Goal: Information Seeking & Learning: Understand process/instructions

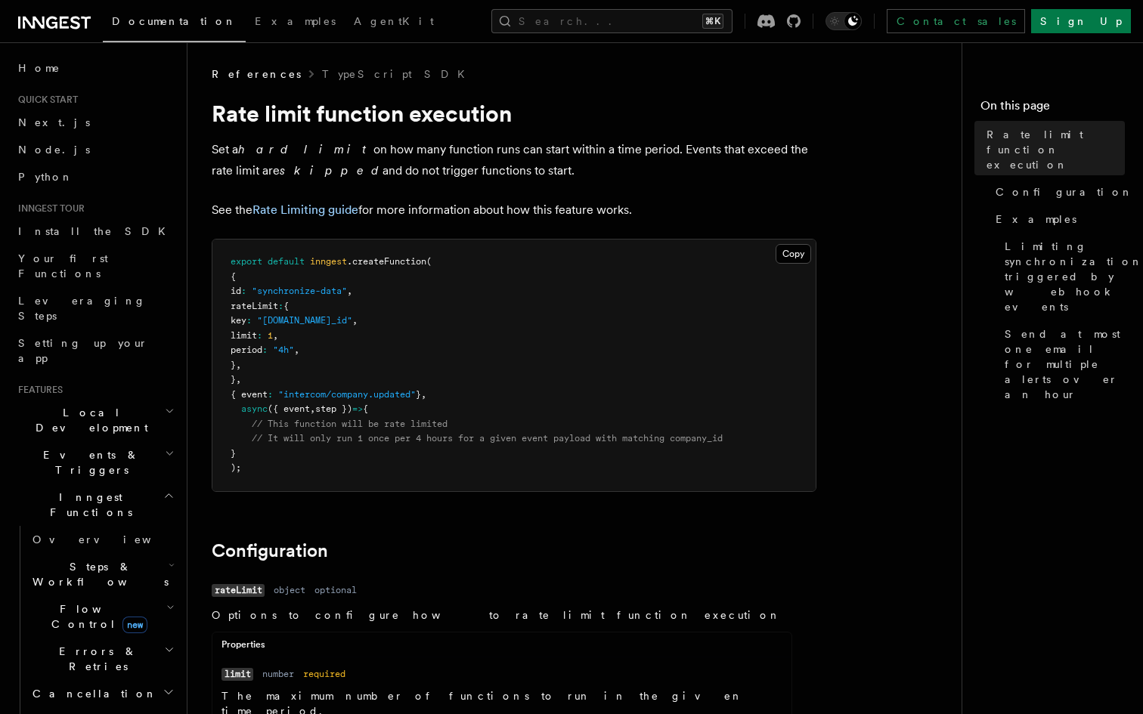
scroll to position [45, 0]
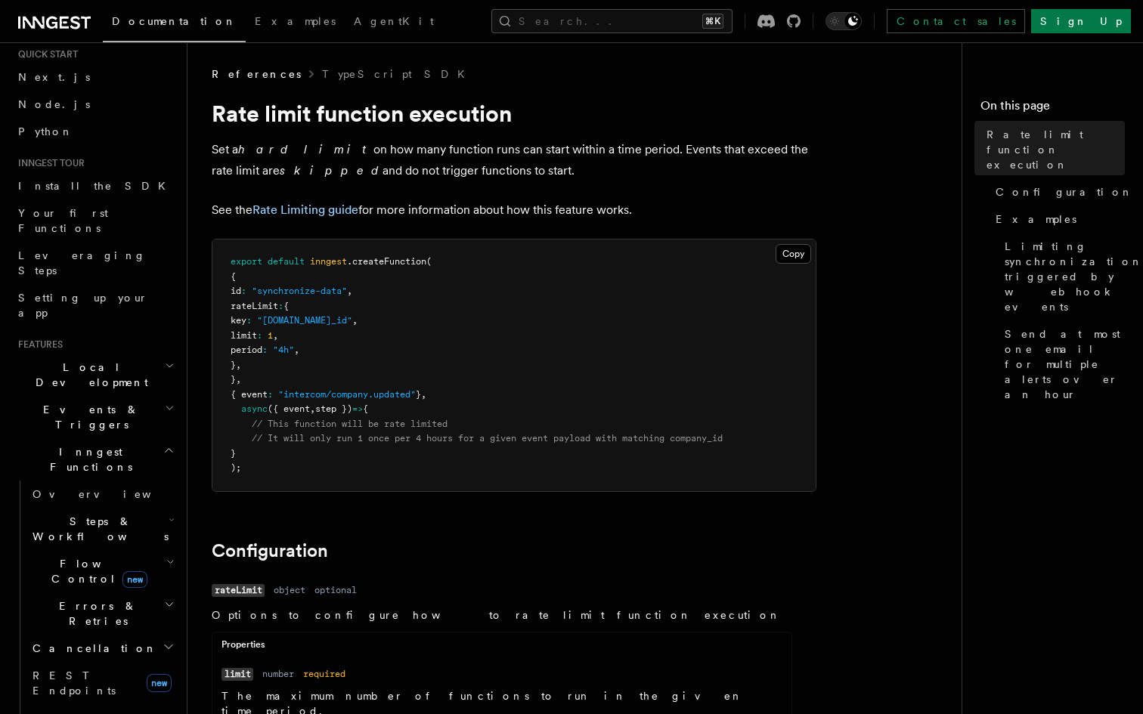
click at [358, 485] on pre "export default inngest .createFunction ( { id : "synchronize-data" , rateLimit …" at bounding box center [513, 366] width 603 height 252
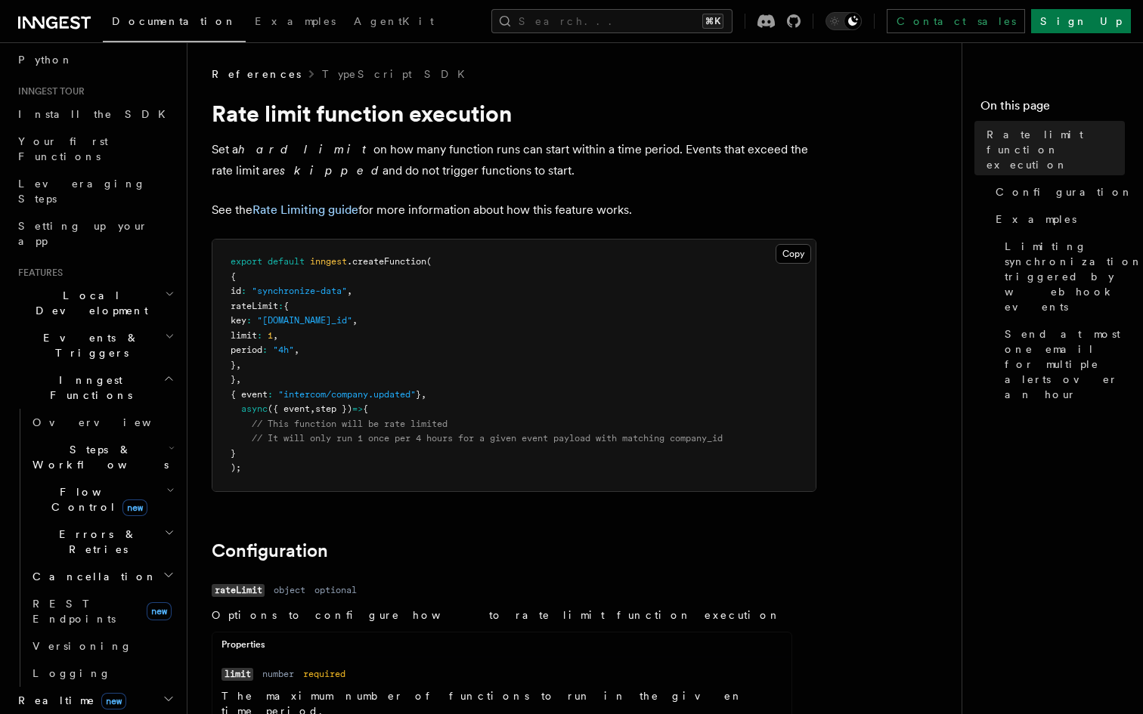
scroll to position [141, 0]
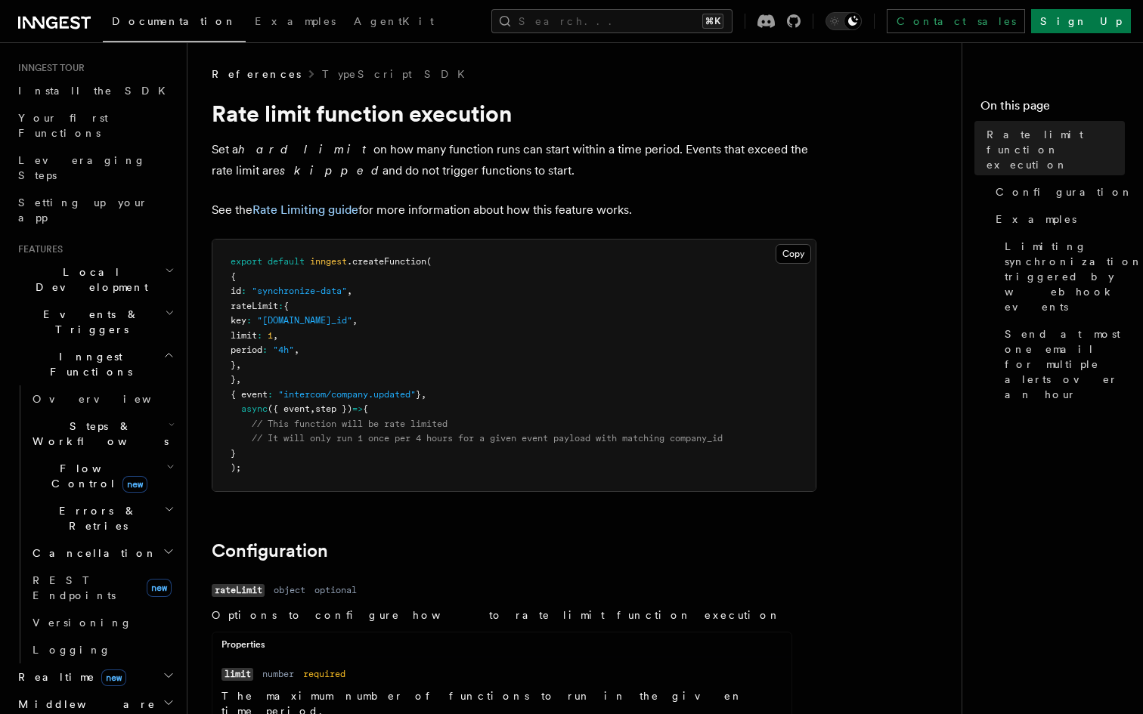
click at [82, 540] on h2 "Cancellation" at bounding box center [101, 553] width 151 height 27
click at [82, 574] on span "Overview" at bounding box center [125, 580] width 156 height 12
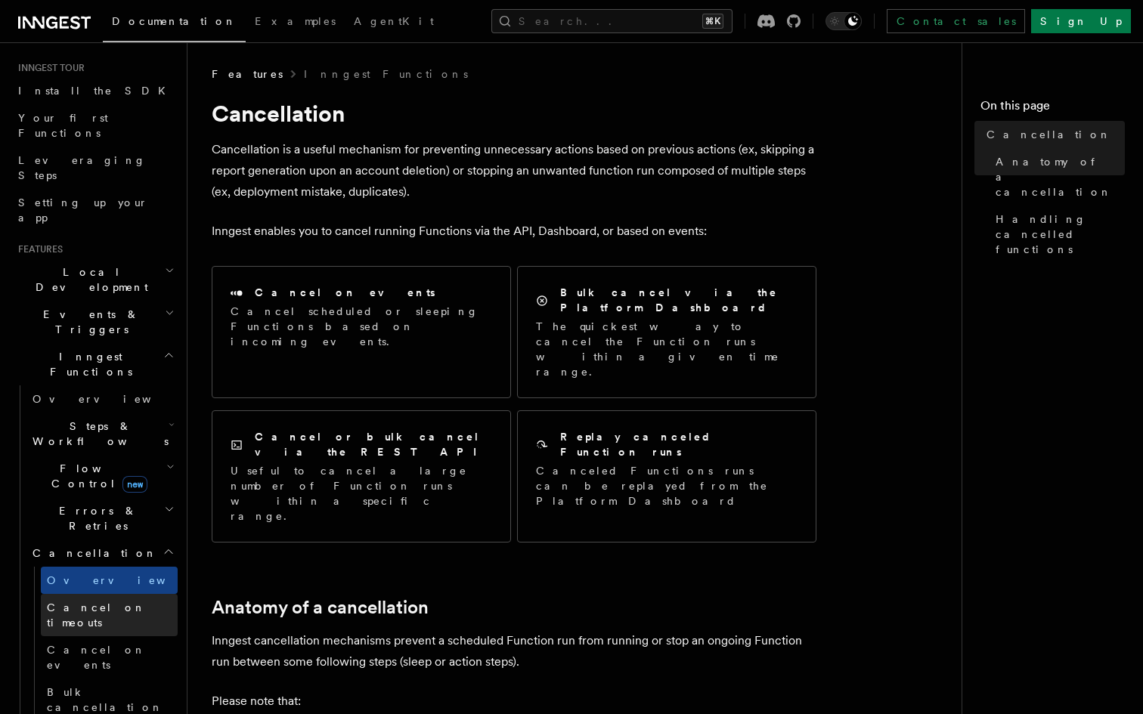
click at [101, 602] on span "Cancel on timeouts" at bounding box center [96, 615] width 99 height 27
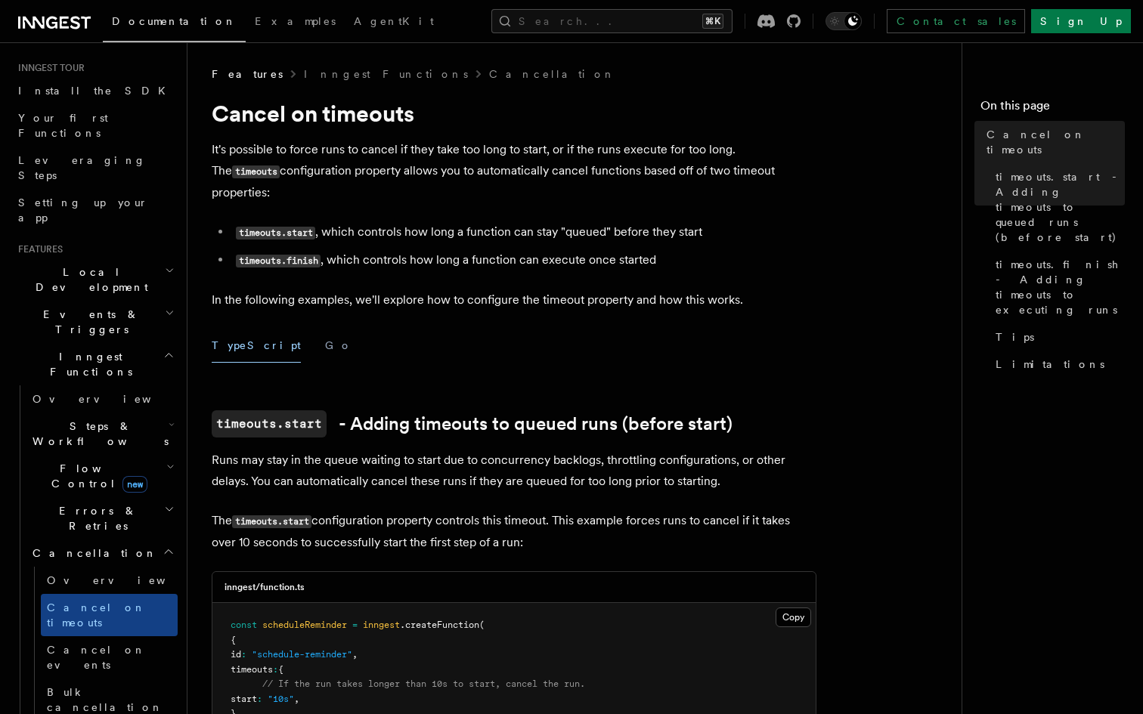
click at [110, 636] on link "Cancel on events" at bounding box center [109, 657] width 137 height 42
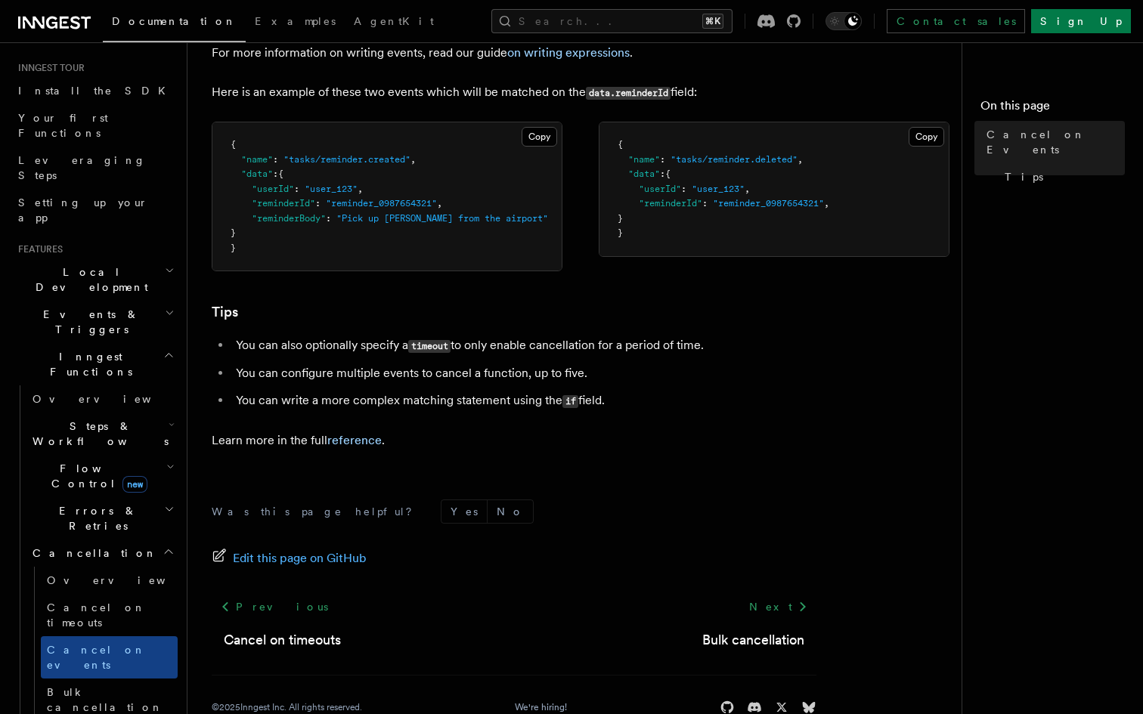
scroll to position [1011, 0]
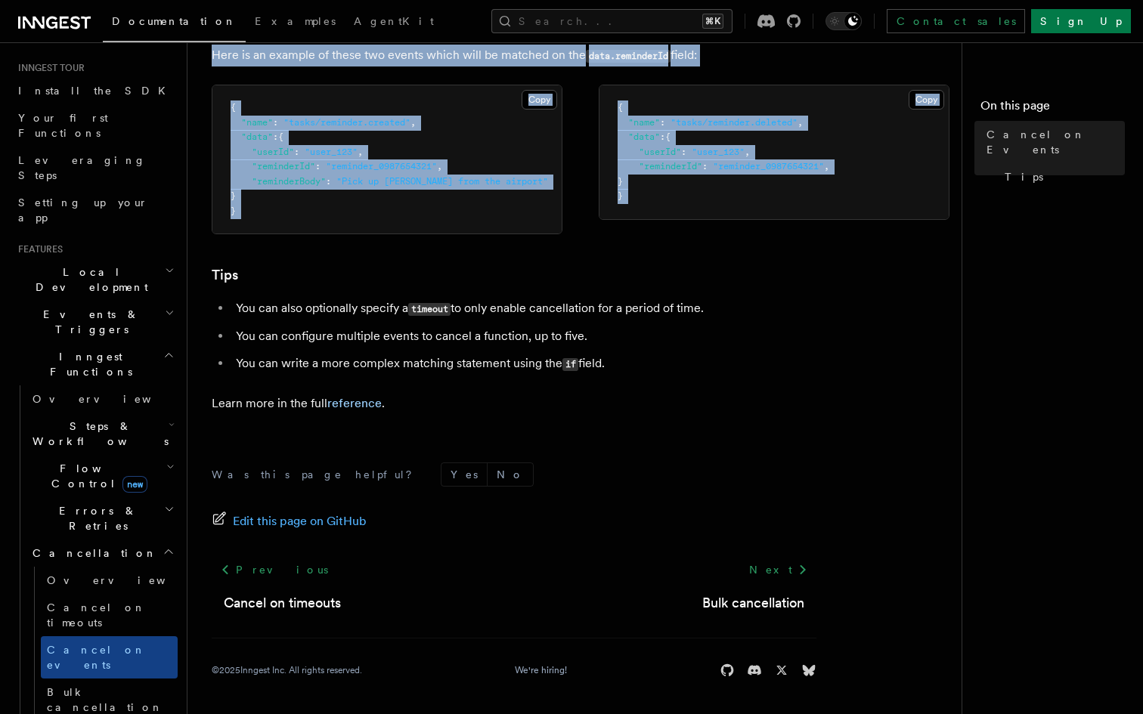
drag, startPoint x: 215, startPoint y: 110, endPoint x: 500, endPoint y: 247, distance: 316.4
copy article "Cancel on Events As you have learned that you can trigger functions to run usin…"
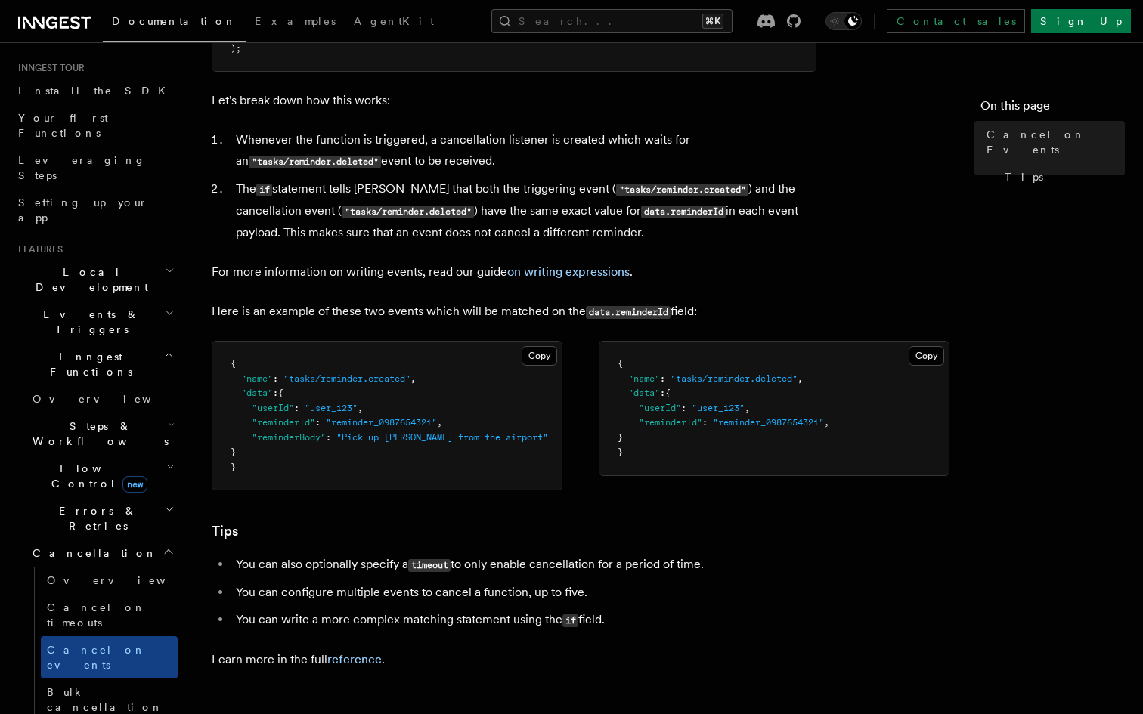
scroll to position [750, 0]
click at [468, 249] on article "Features Inngest Functions Cancellation Cancel on Events As you have learned th…" at bounding box center [581, 144] width 738 height 1655
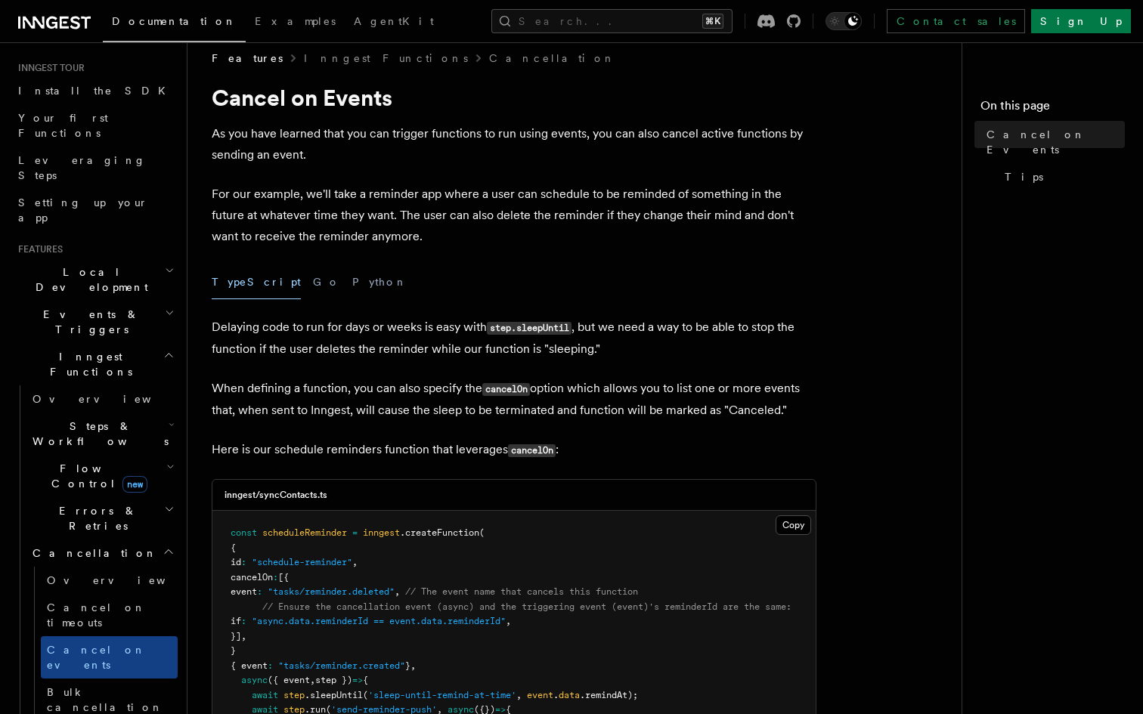
scroll to position [0, 0]
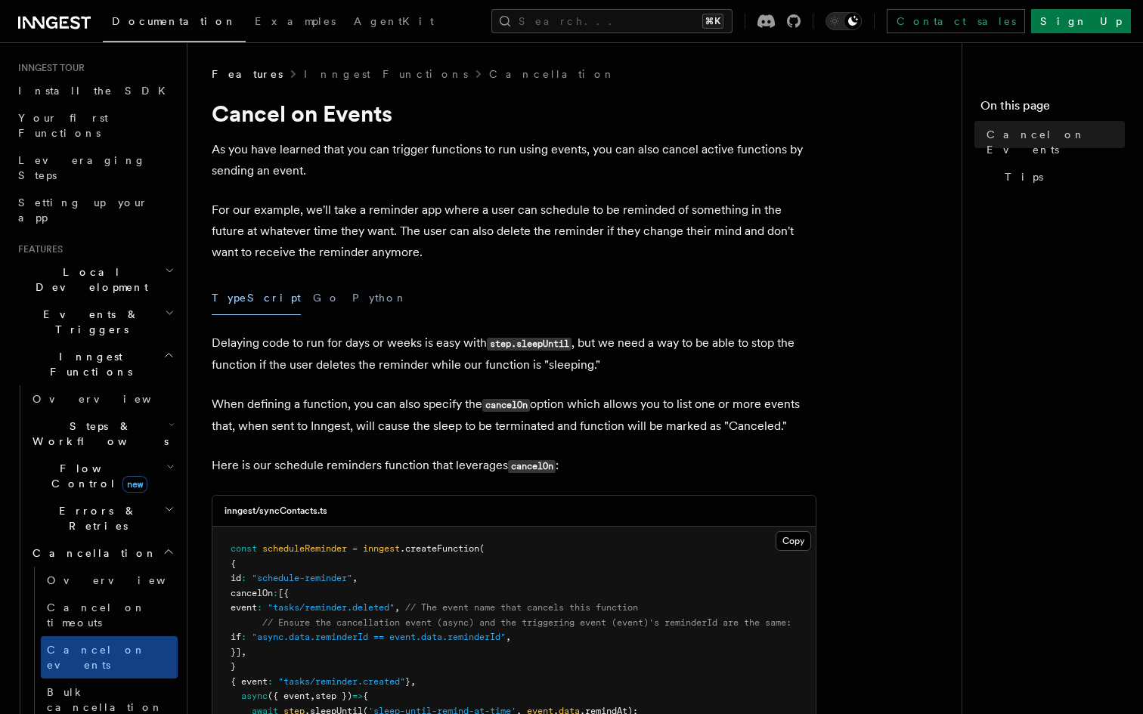
click at [441, 248] on p "For our example, we'll take a reminder app where a user can schedule to be remi…" at bounding box center [514, 231] width 605 height 63
